Goal: Check status: Check status

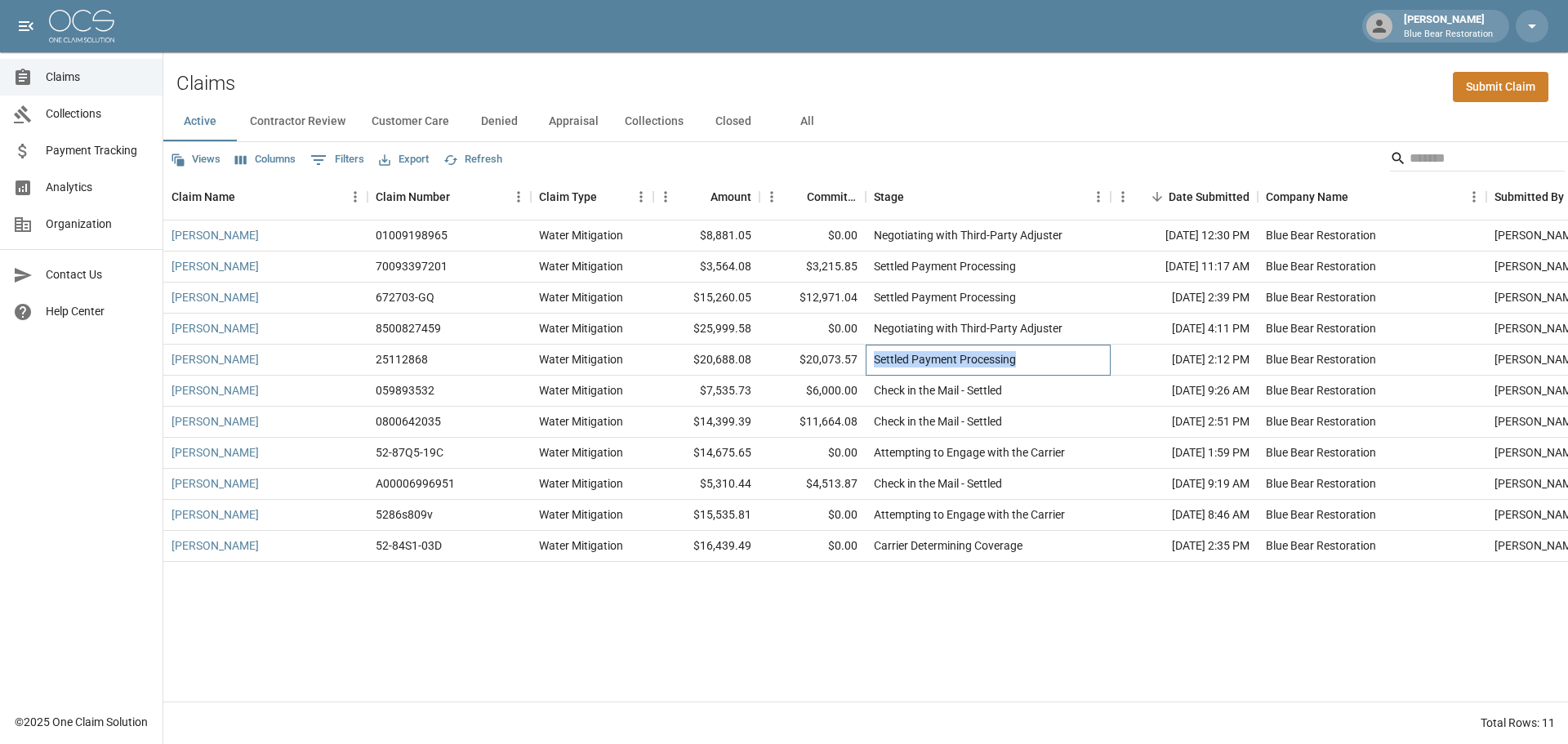
drag, startPoint x: 1043, startPoint y: 360, endPoint x: 870, endPoint y: 369, distance: 173.2
click at [870, 369] on div "Settled Payment Processing" at bounding box center [988, 359] width 245 height 31
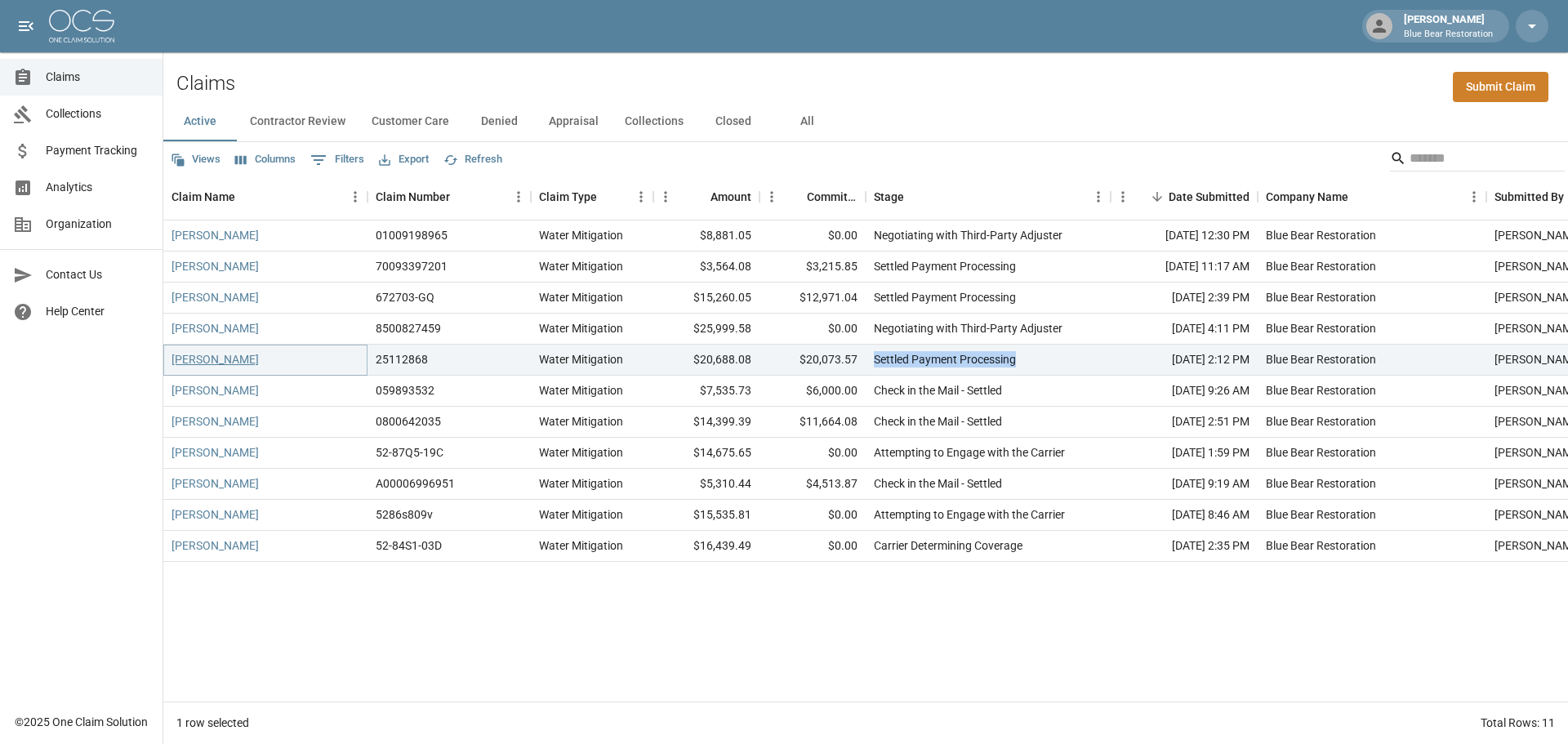
click at [224, 361] on link "[PERSON_NAME]" at bounding box center [216, 359] width 88 height 17
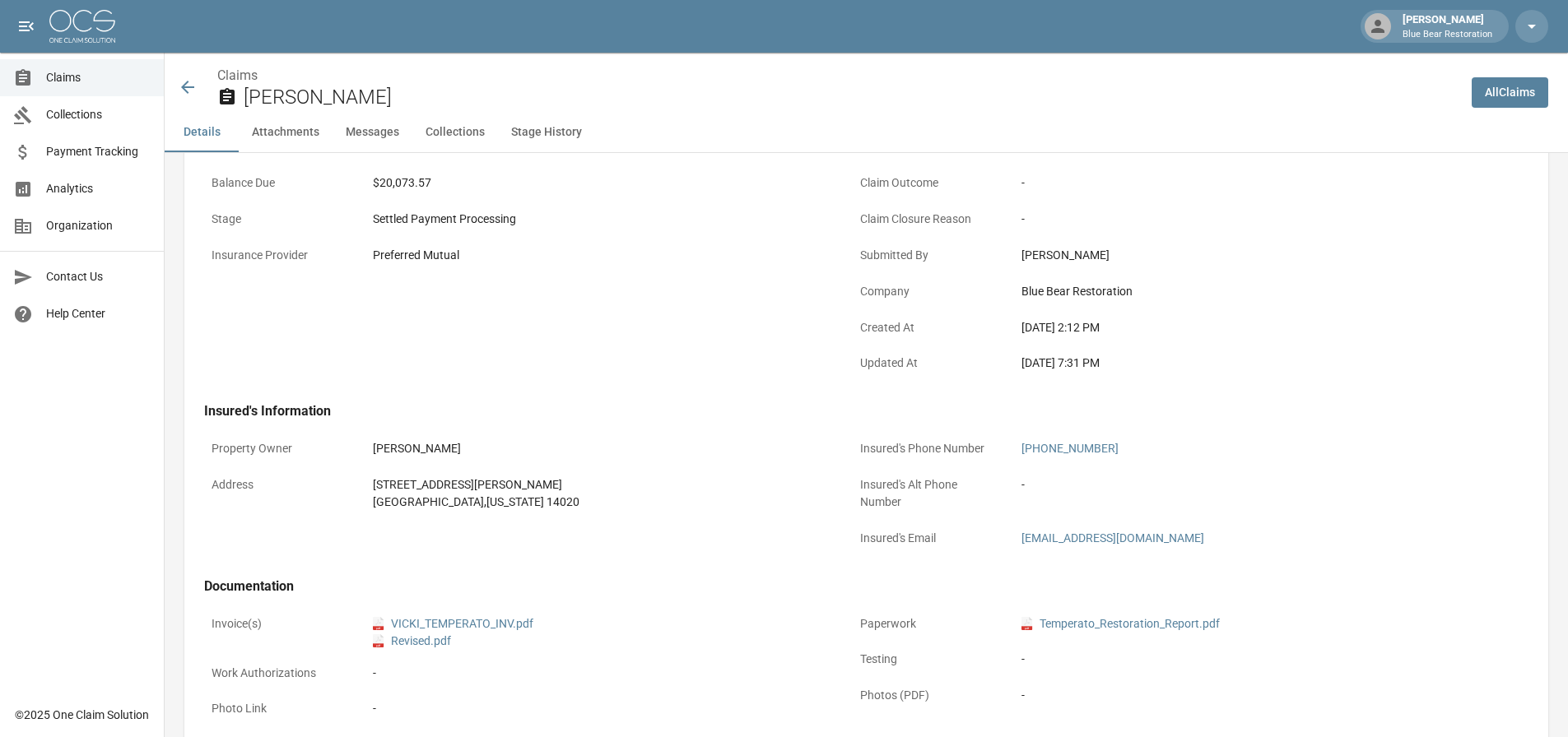
scroll to position [247, 0]
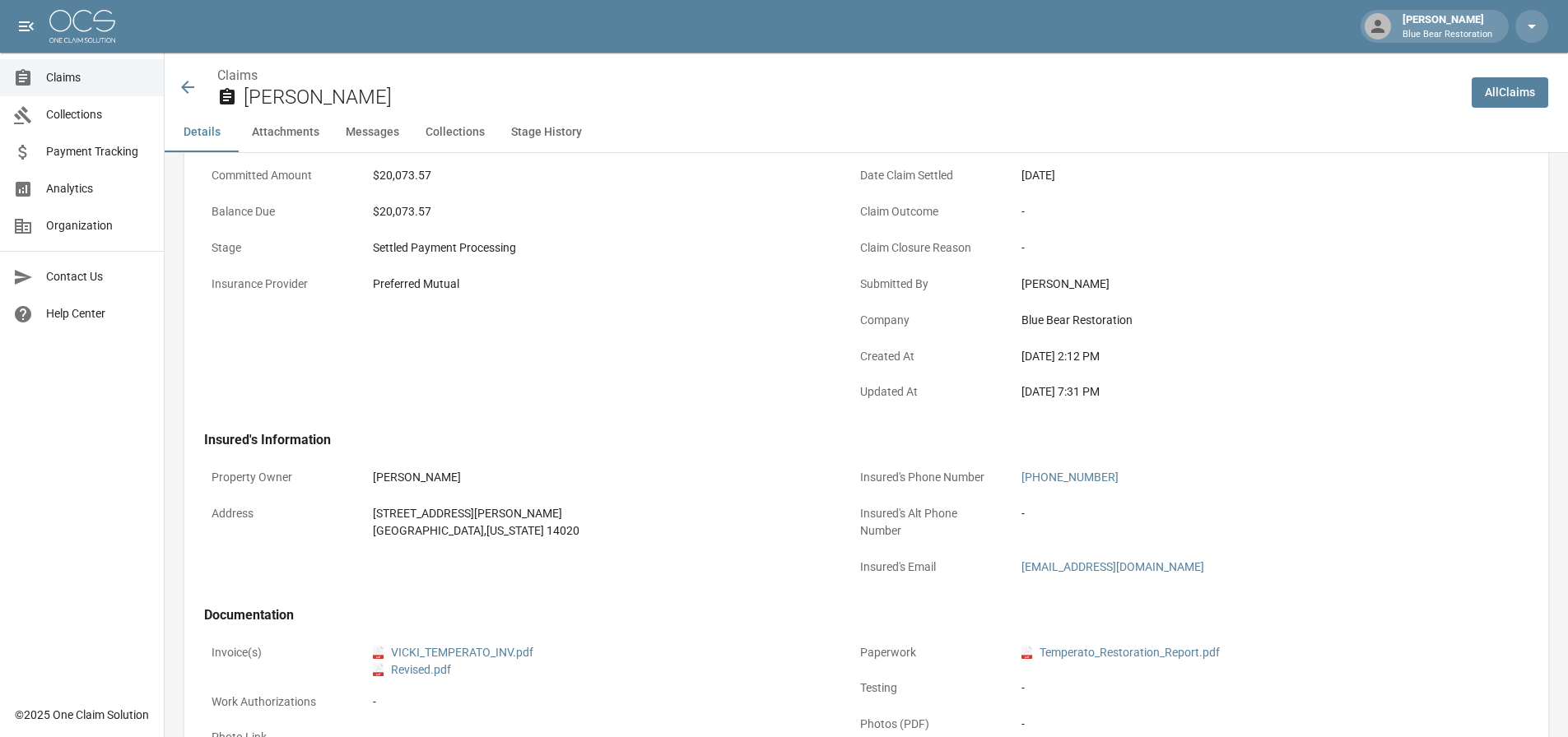
drag, startPoint x: 1129, startPoint y: 389, endPoint x: 1019, endPoint y: 387, distance: 110.0
click at [1019, 387] on div "[DATE] 7:31 PM" at bounding box center [1247, 392] width 467 height 32
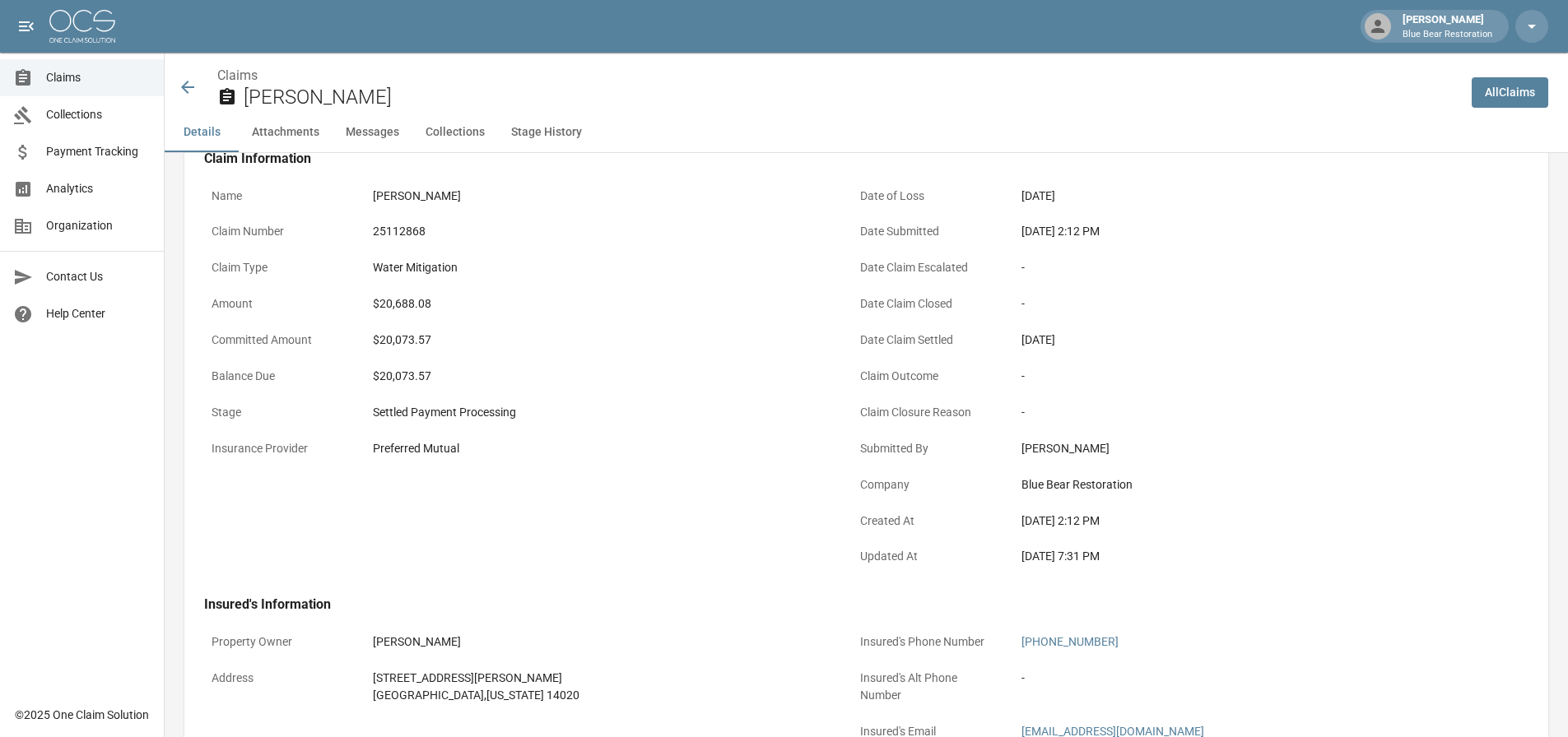
scroll to position [0, 0]
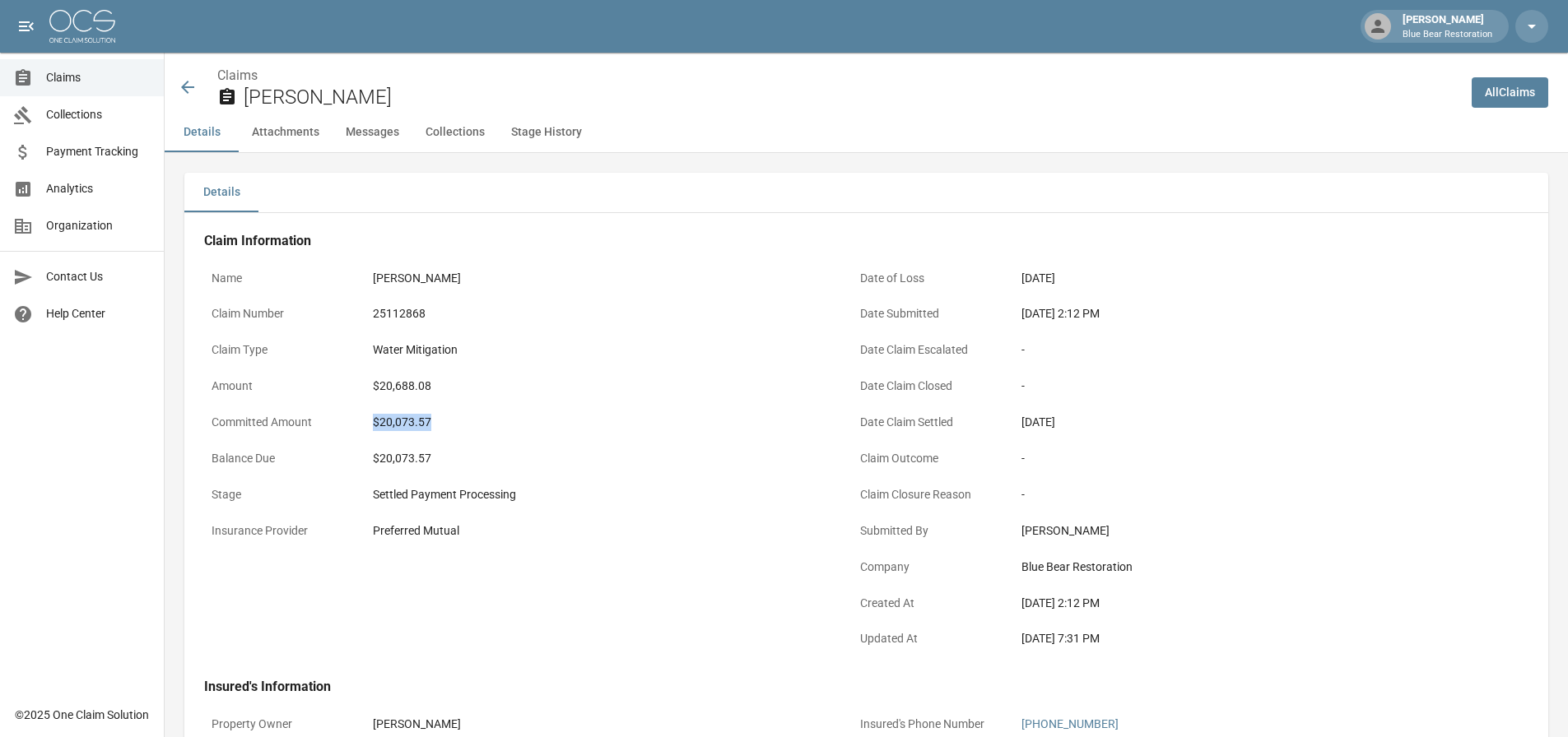
drag, startPoint x: 427, startPoint y: 423, endPoint x: 368, endPoint y: 423, distance: 59.0
click at [368, 423] on div "$20,073.57" at bounding box center [599, 422] width 467 height 32
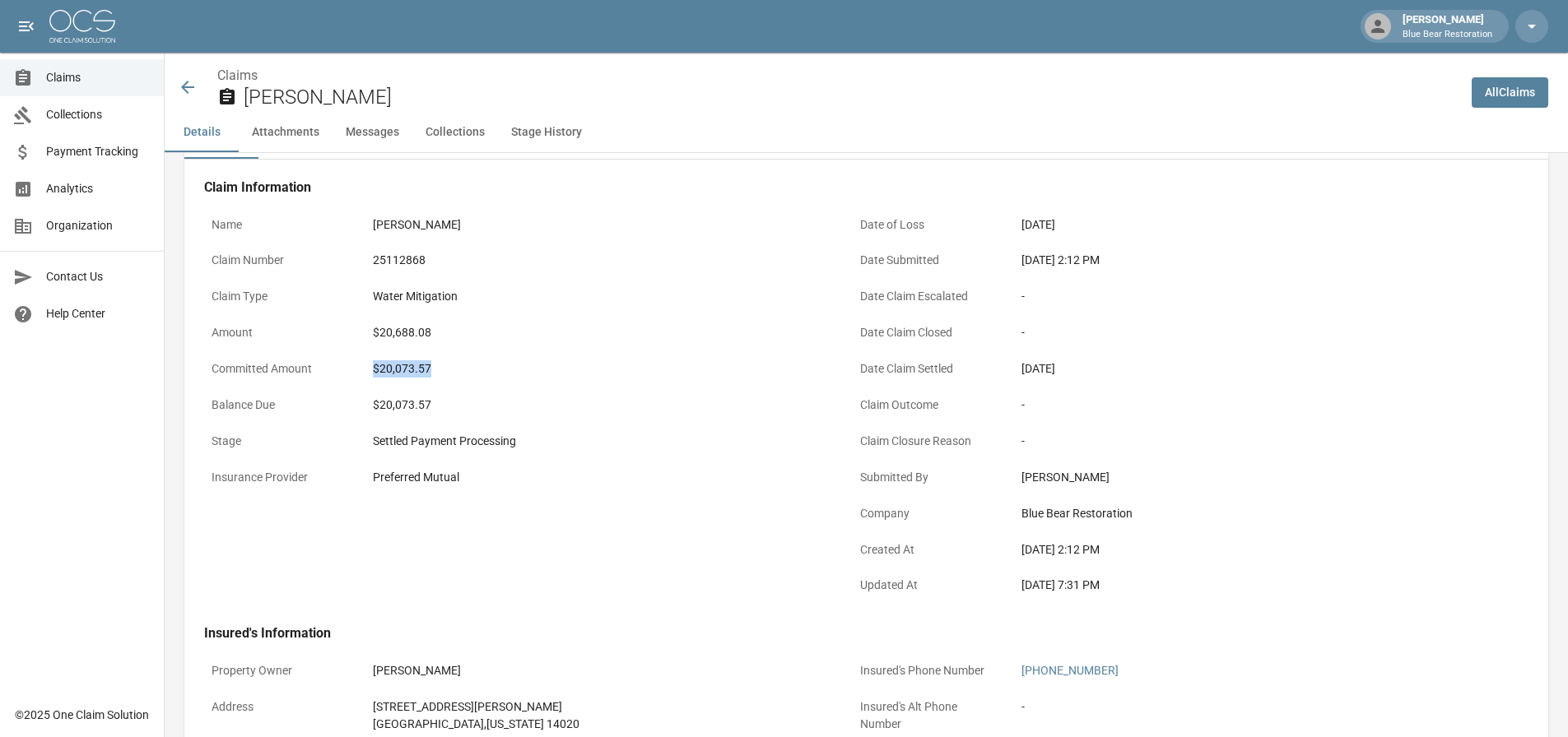
scroll to position [83, 0]
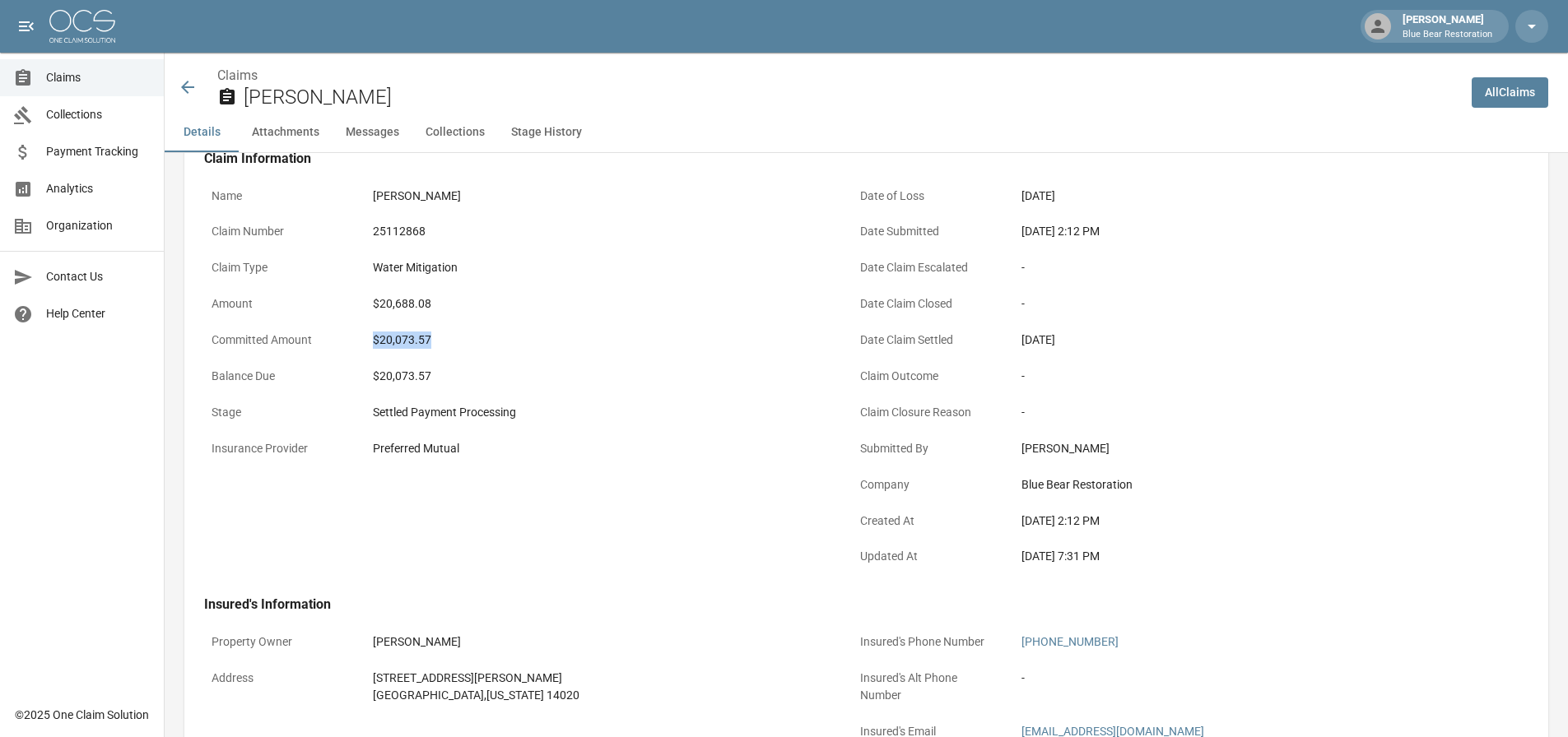
click at [186, 83] on icon at bounding box center [188, 87] width 13 height 13
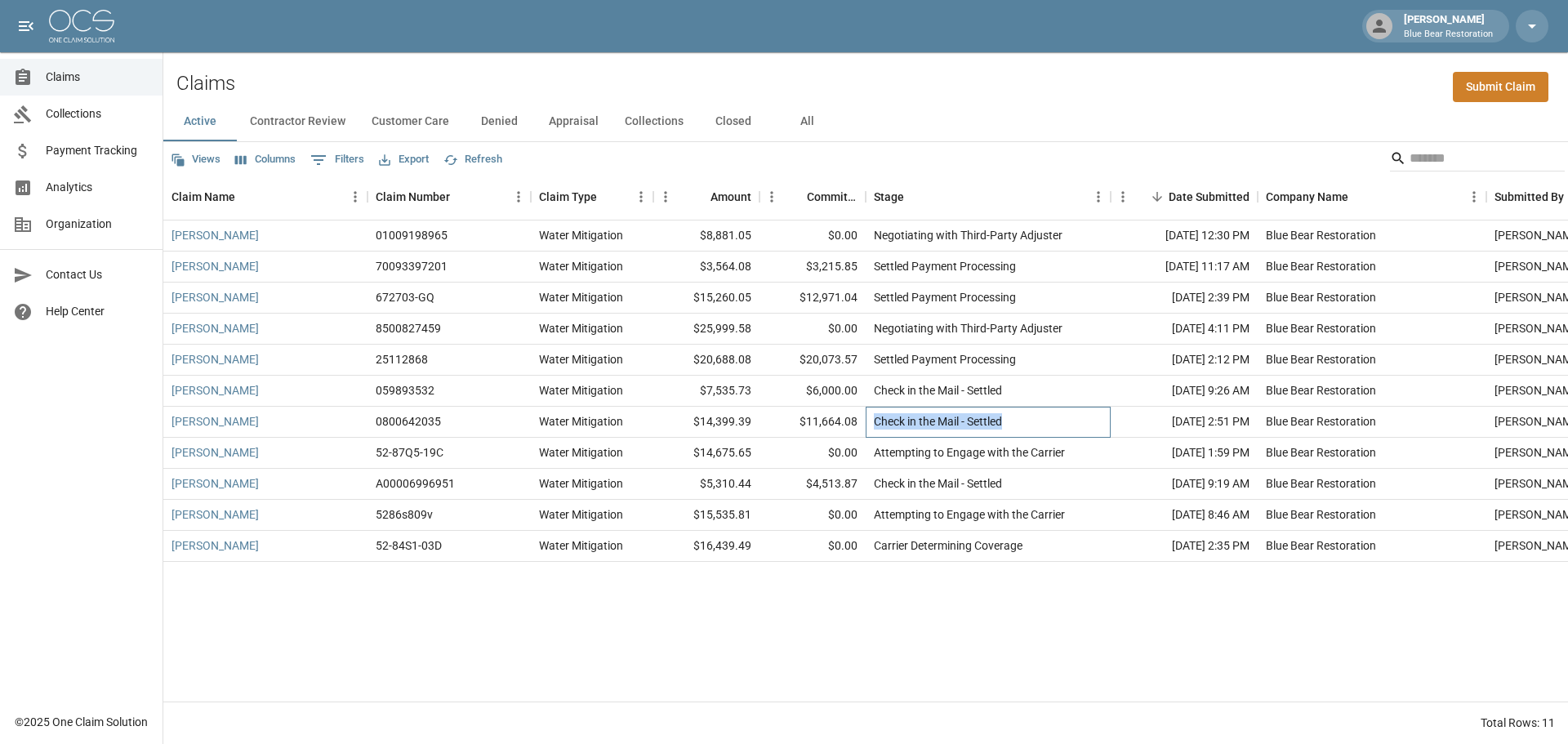
drag, startPoint x: 1021, startPoint y: 426, endPoint x: 871, endPoint y: 429, distance: 150.0
click at [871, 429] on div "Check in the Mail - Settled" at bounding box center [988, 422] width 245 height 31
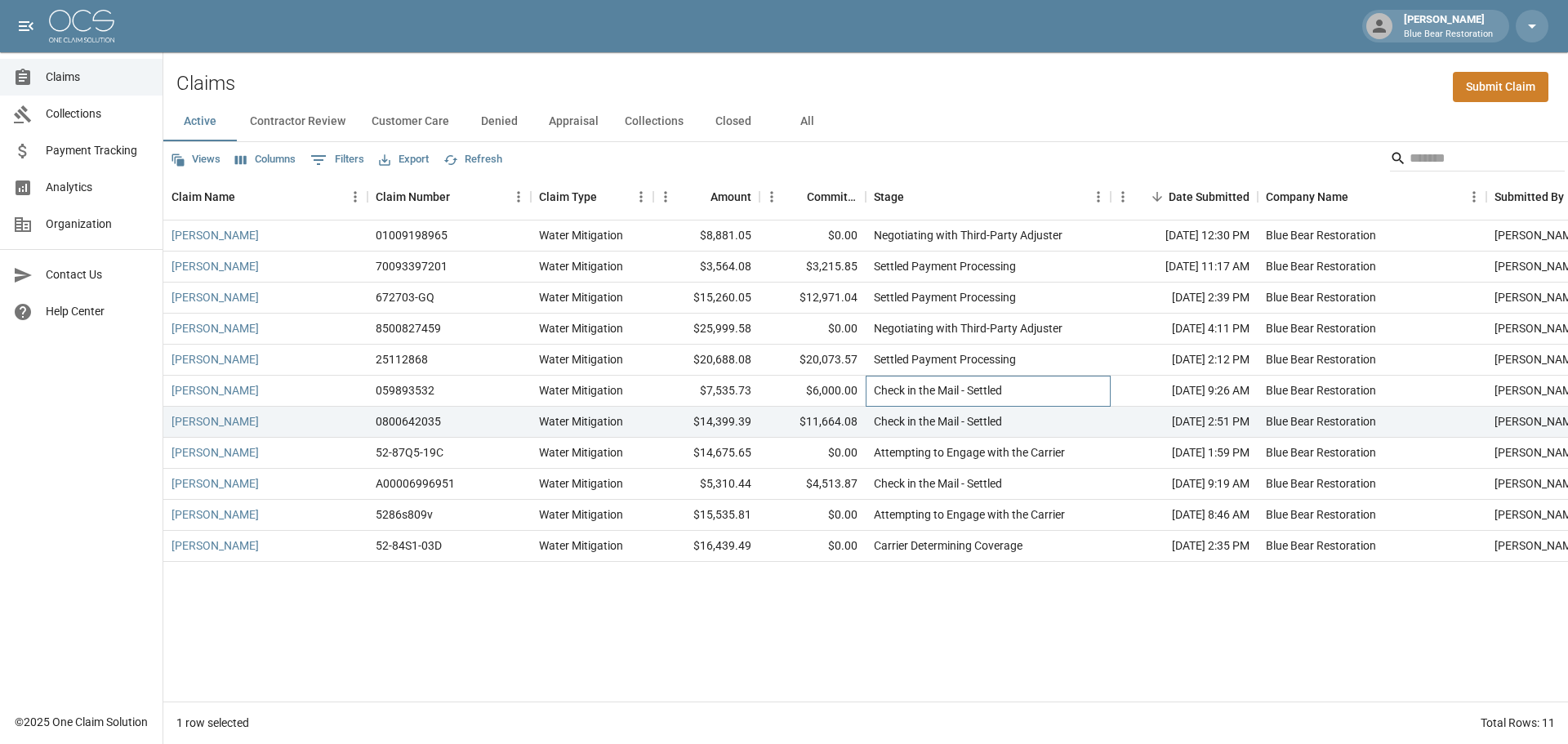
click at [1017, 392] on div "Check in the Mail - Settled" at bounding box center [988, 391] width 245 height 31
